Goal: Task Accomplishment & Management: Complete application form

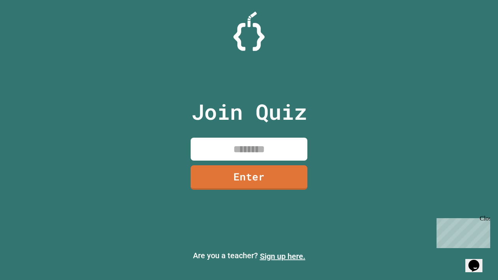
click at [282, 256] on link "Sign up here." at bounding box center [282, 256] width 45 height 9
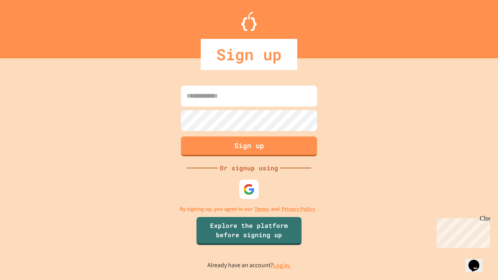
click at [282, 265] on link "Log in." at bounding box center [282, 265] width 18 height 8
